Goal: Information Seeking & Learning: Understand process/instructions

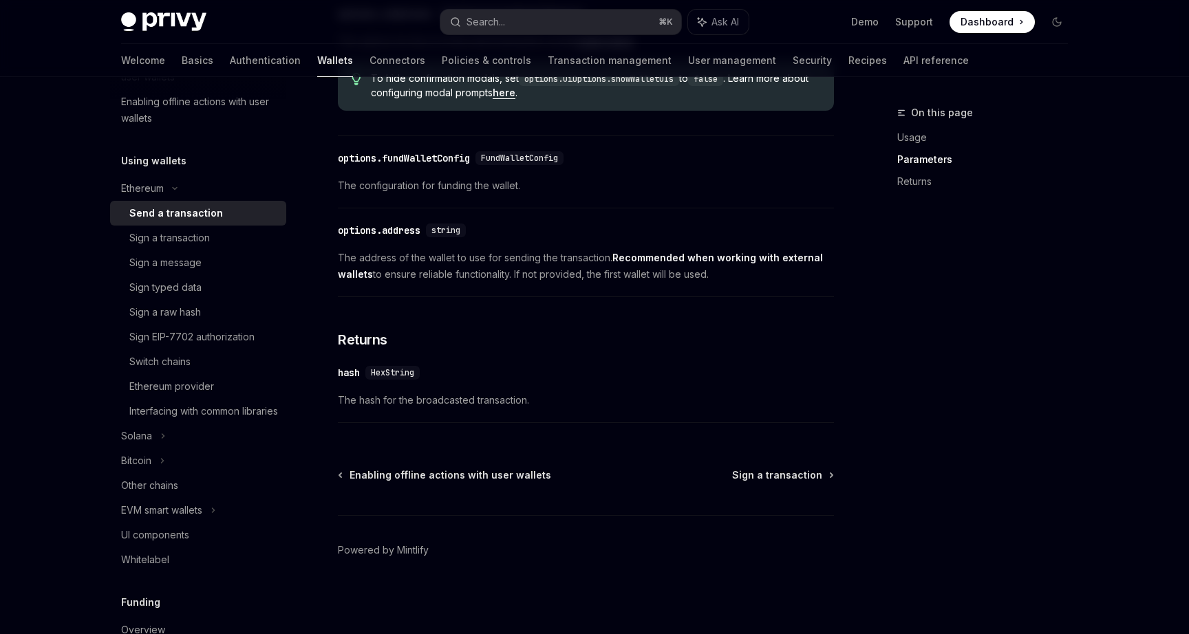
scroll to position [285, 0]
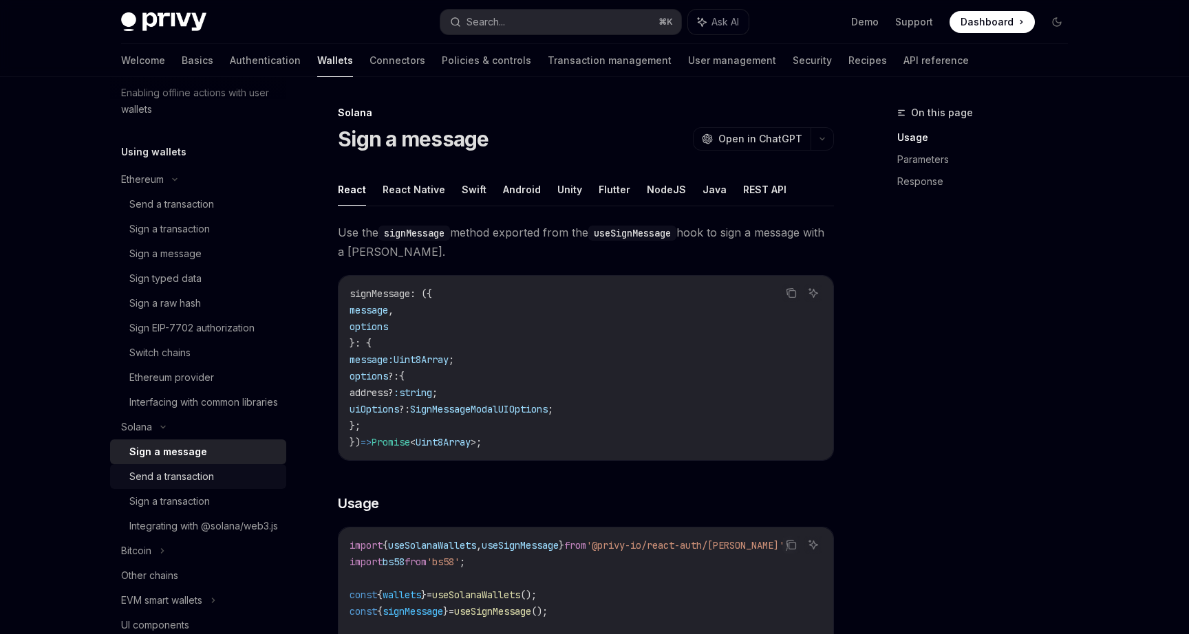
click at [202, 485] on div "Send a transaction" at bounding box center [171, 476] width 85 height 17
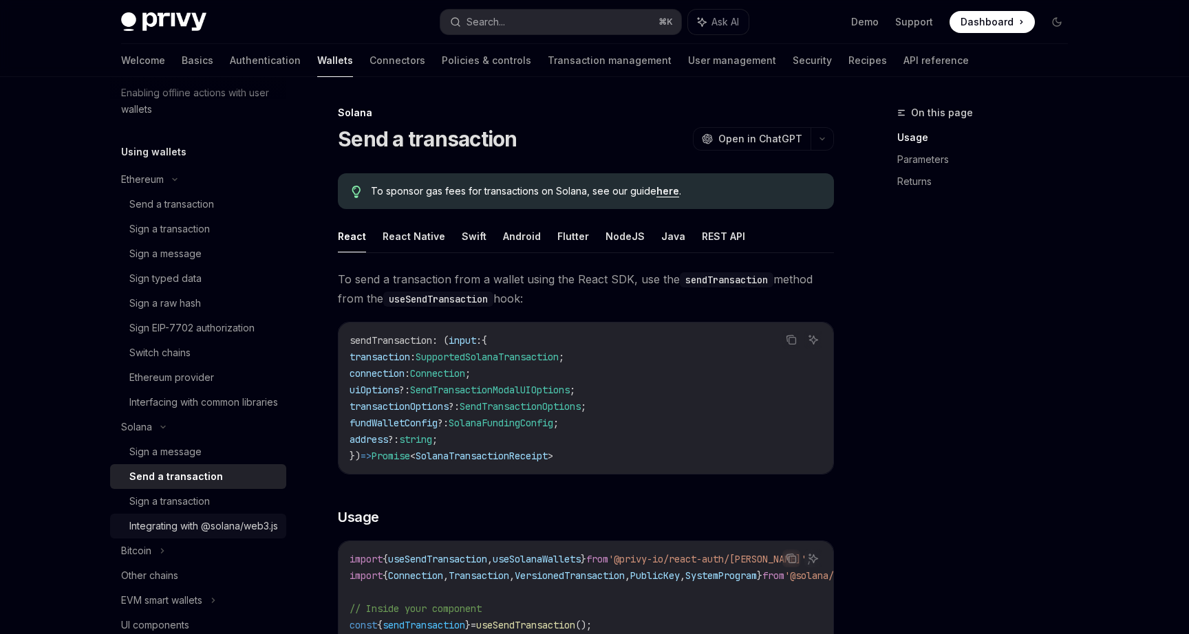
click at [191, 534] on div "Integrating with @solana/web3.js" at bounding box center [203, 526] width 149 height 17
type textarea "*"
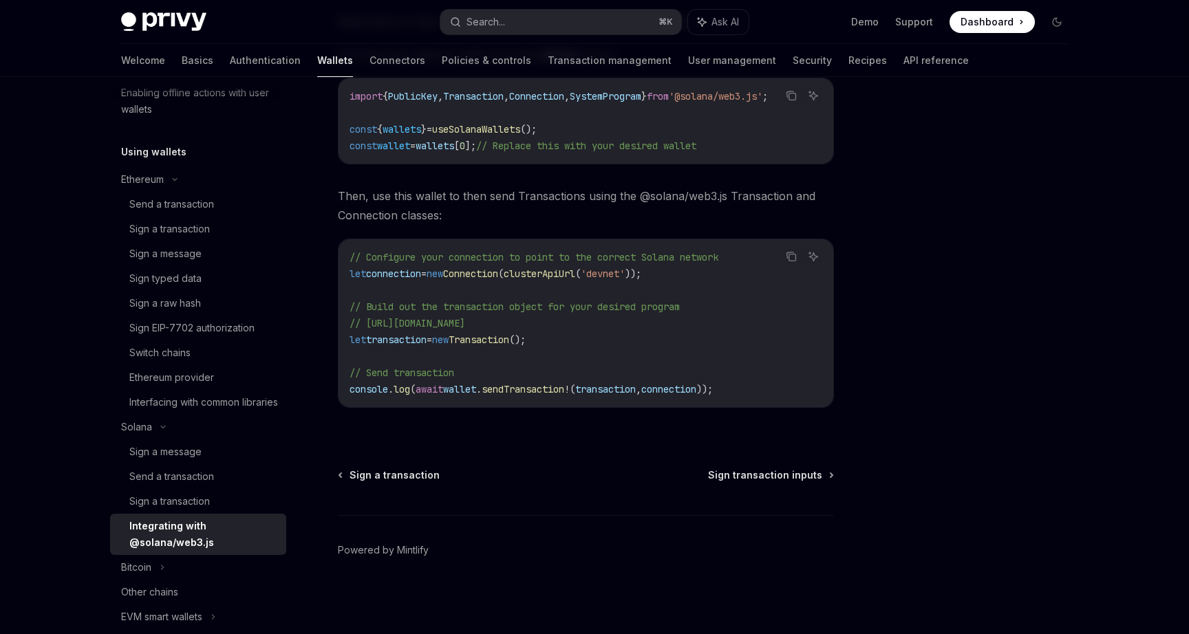
scroll to position [269, 0]
